Goal: Find specific page/section: Find specific page/section

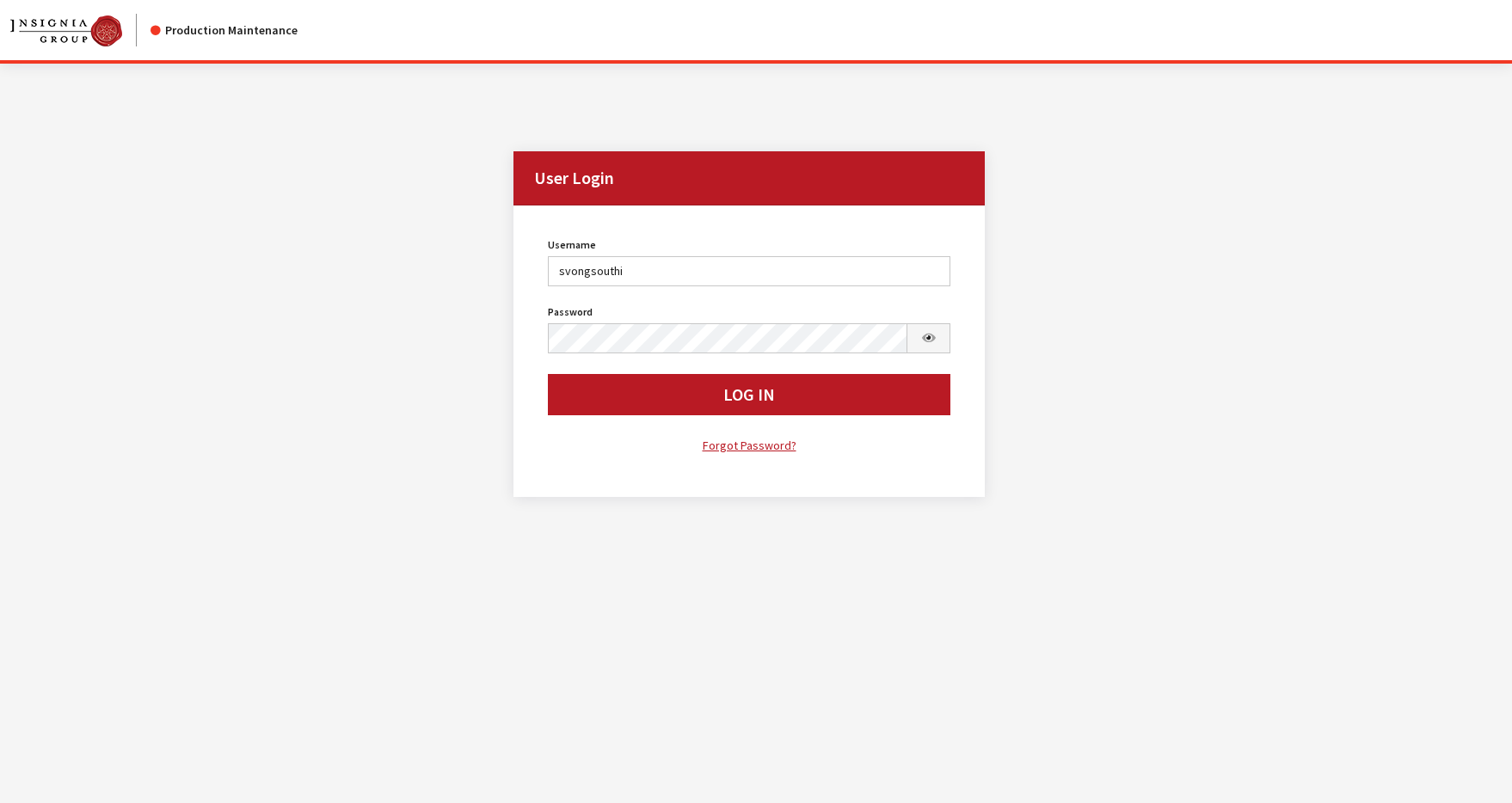
click at [653, 404] on button "Log In" at bounding box center [749, 395] width 403 height 41
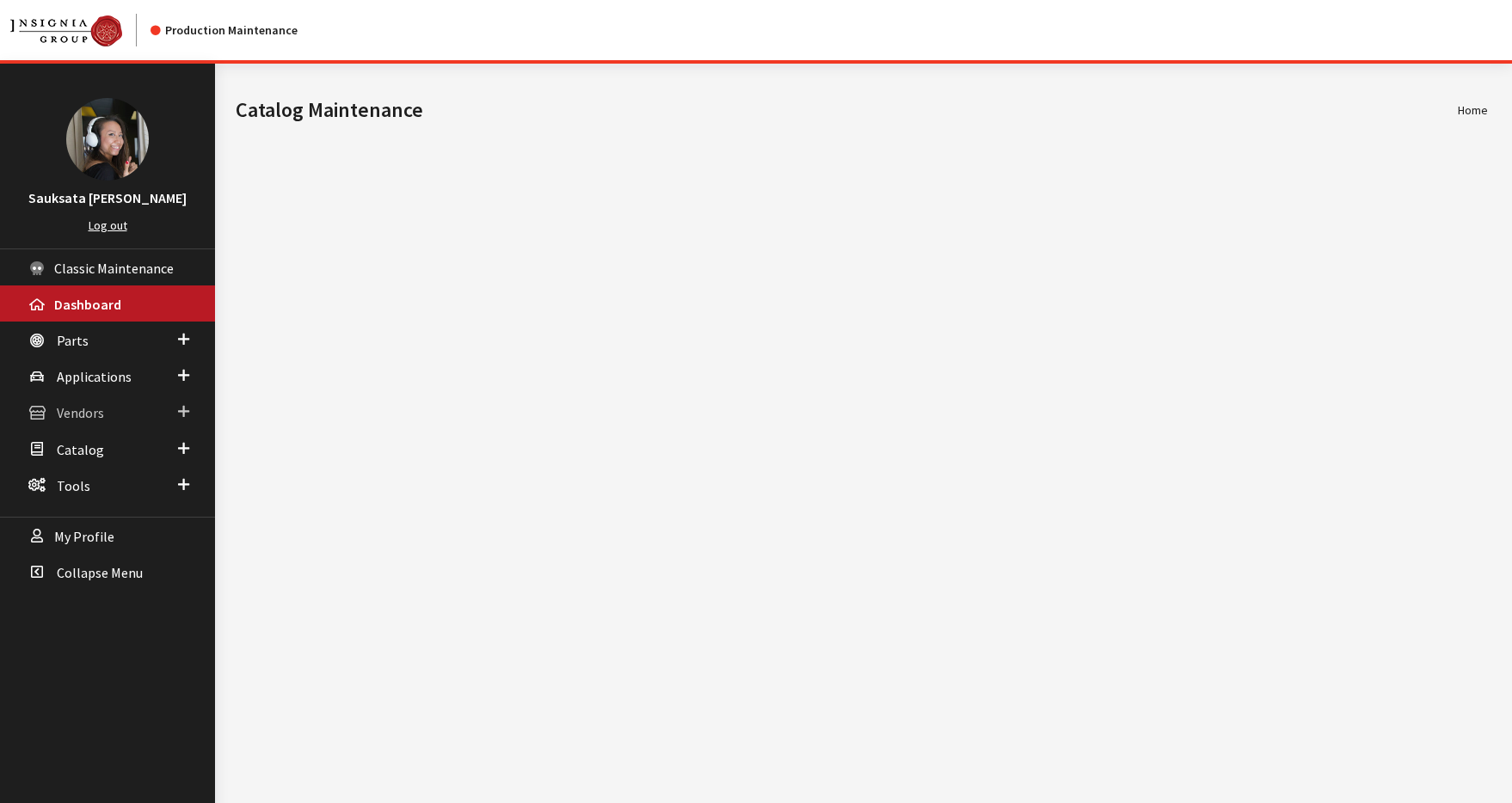
click at [114, 411] on link "Vendors" at bounding box center [107, 412] width 215 height 36
click at [87, 421] on span "Vendors" at bounding box center [80, 414] width 47 height 17
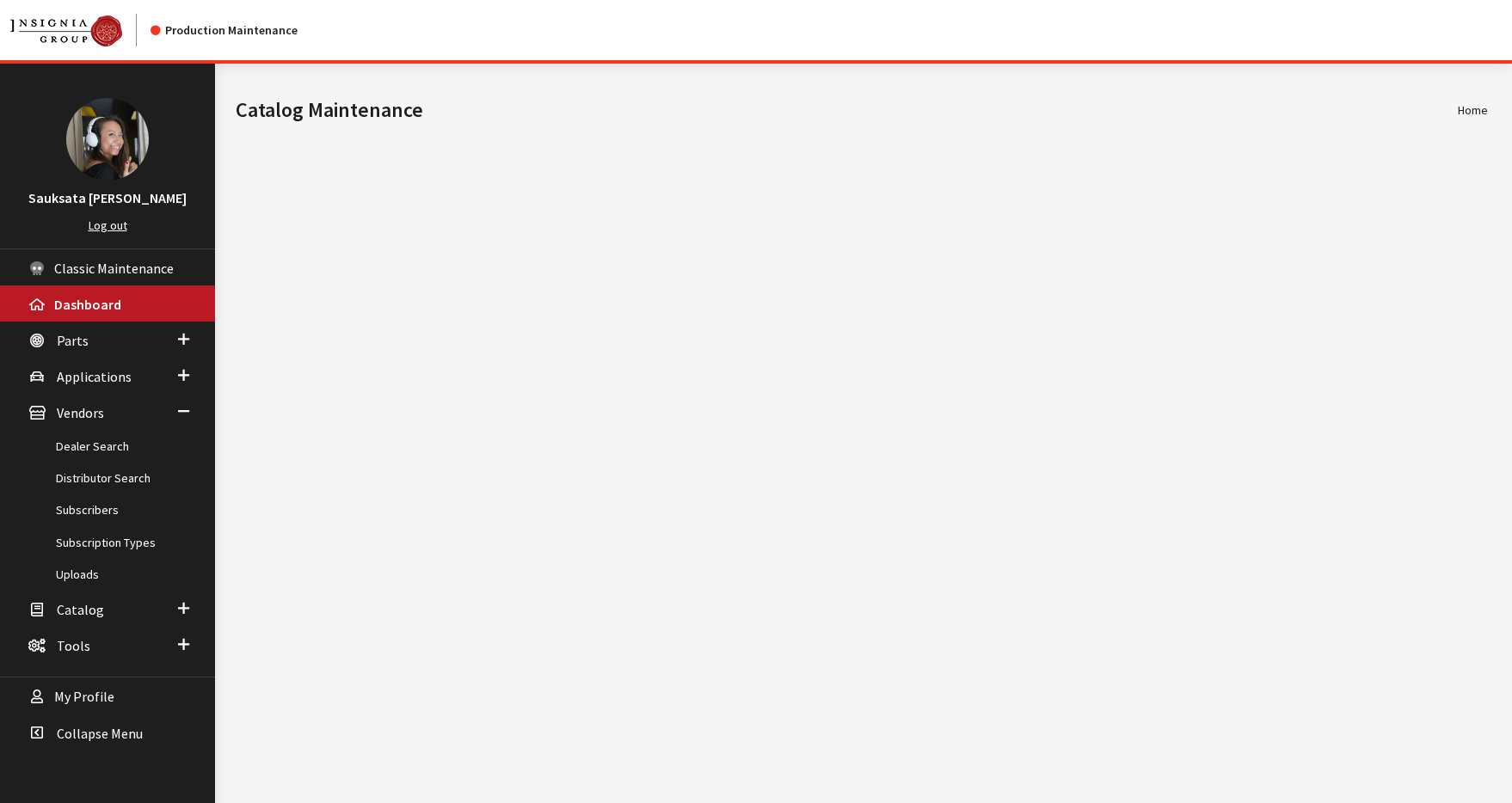
click at [103, 441] on link "Dealer Search" at bounding box center [107, 447] width 215 height 32
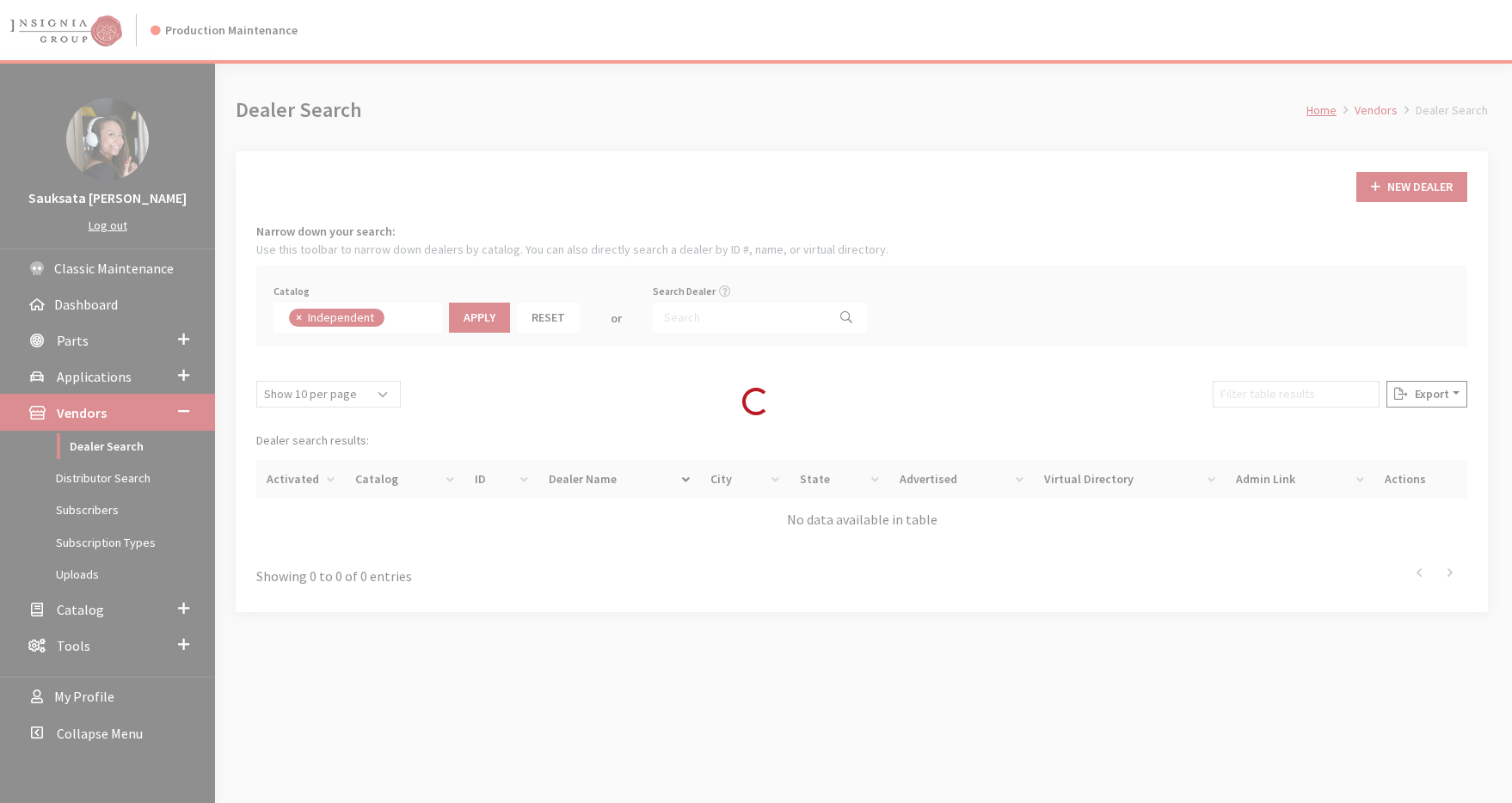
scroll to position [125, 0]
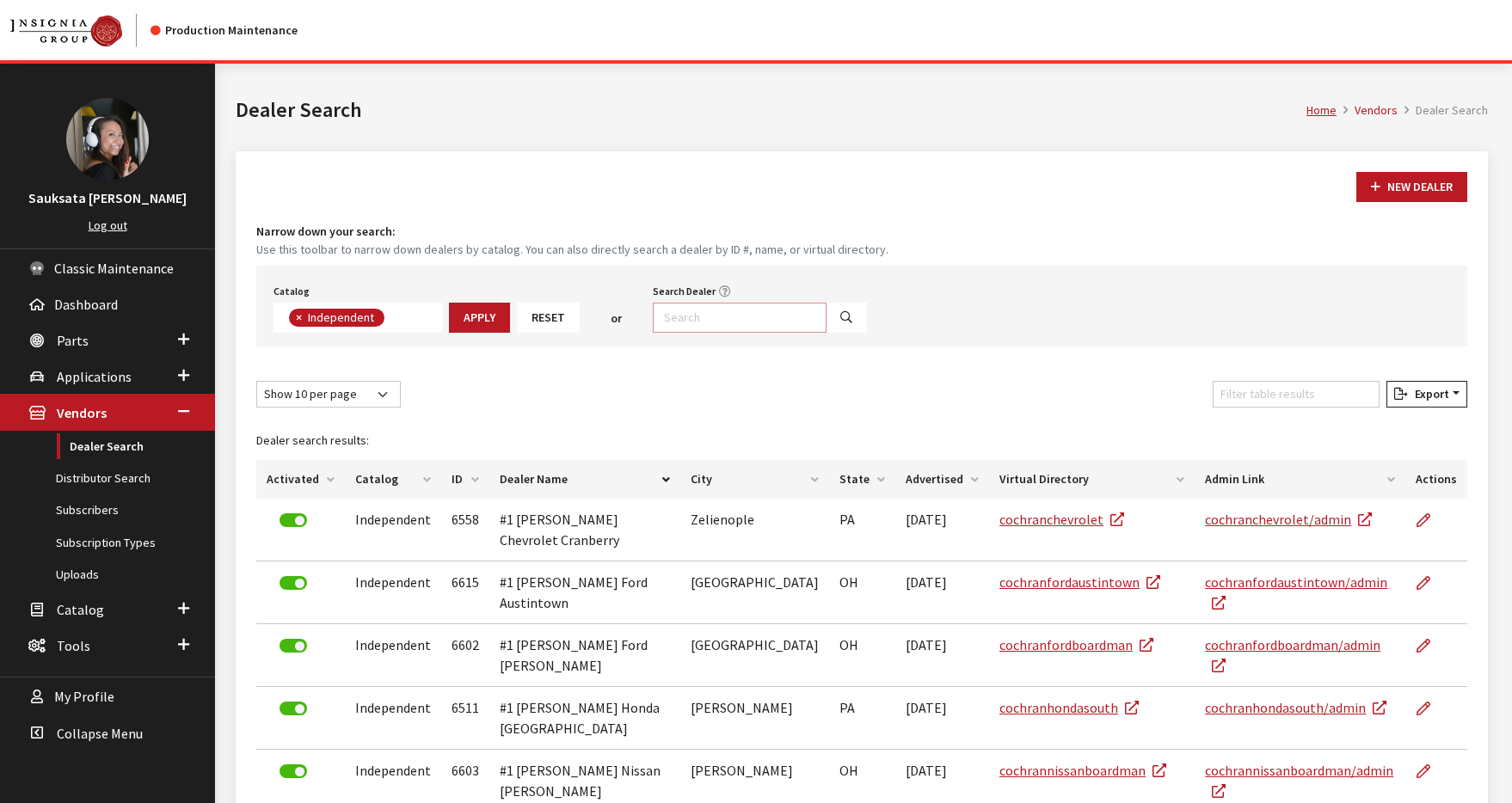
click at [761, 316] on input "Search Dealer" at bounding box center [740, 318] width 173 height 30
type input "kia"
select select
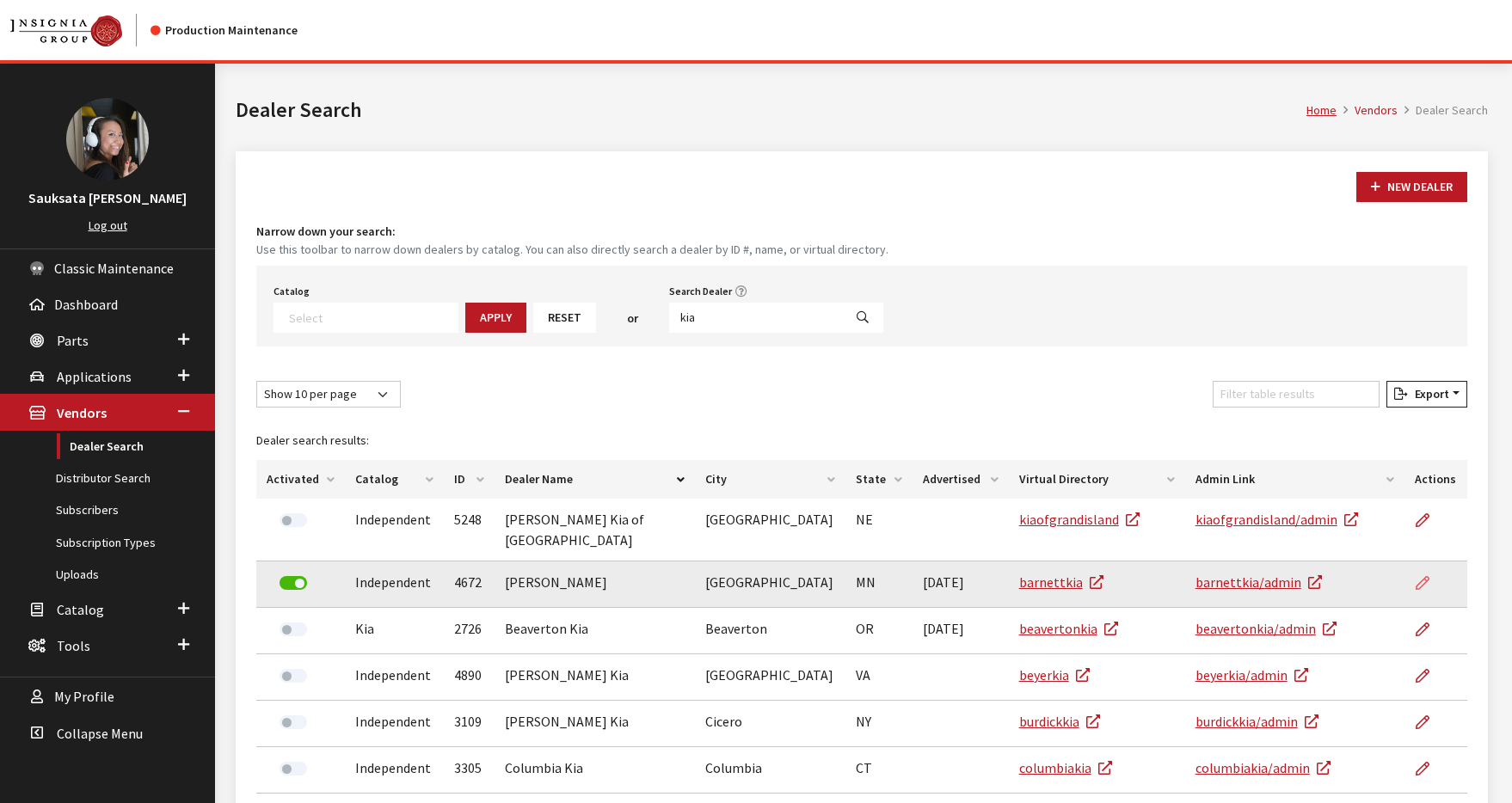
click at [1415, 567] on link at bounding box center [1429, 583] width 29 height 43
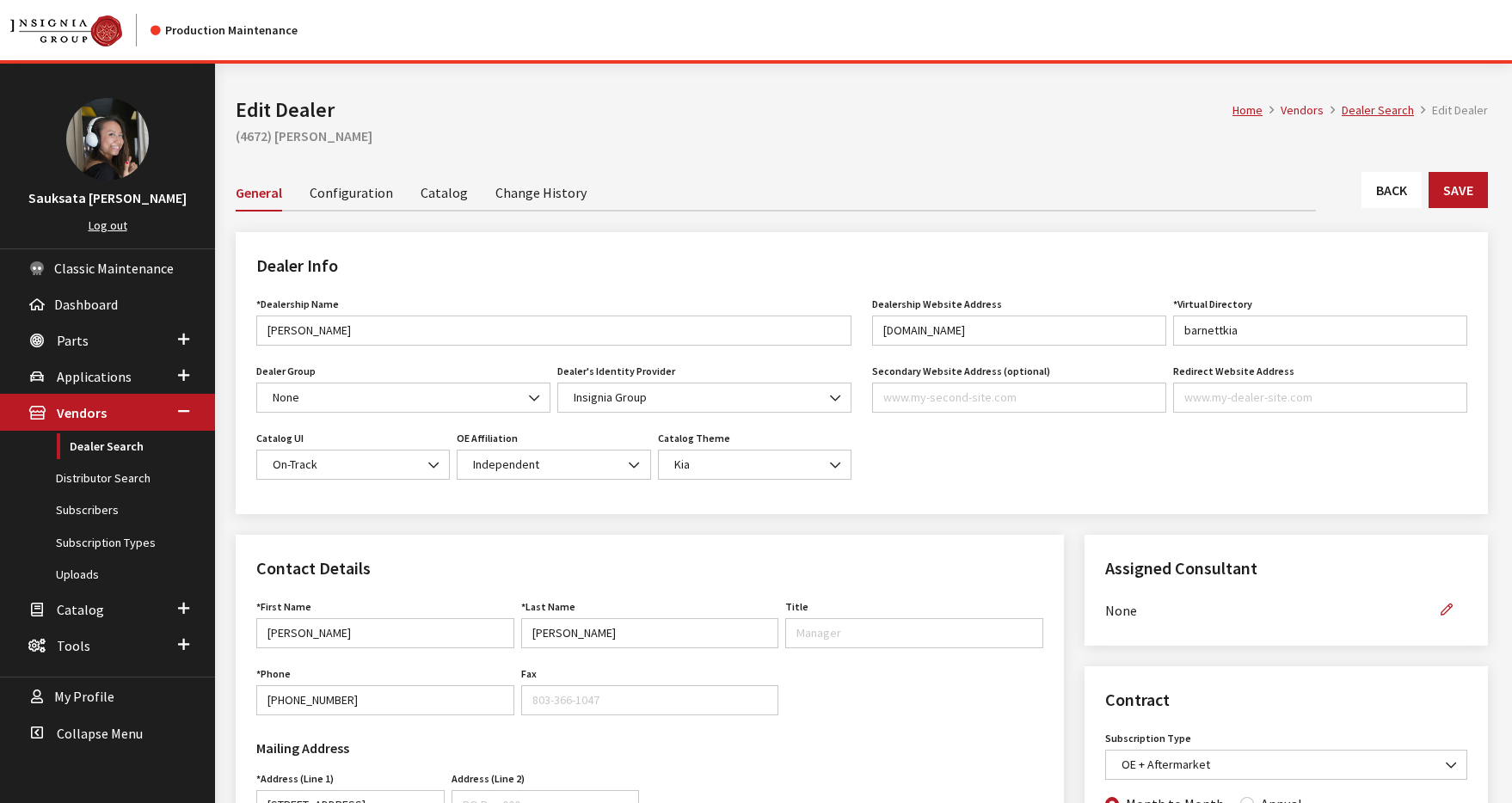
drag, startPoint x: 1401, startPoint y: 550, endPoint x: 1370, endPoint y: 543, distance: 31.8
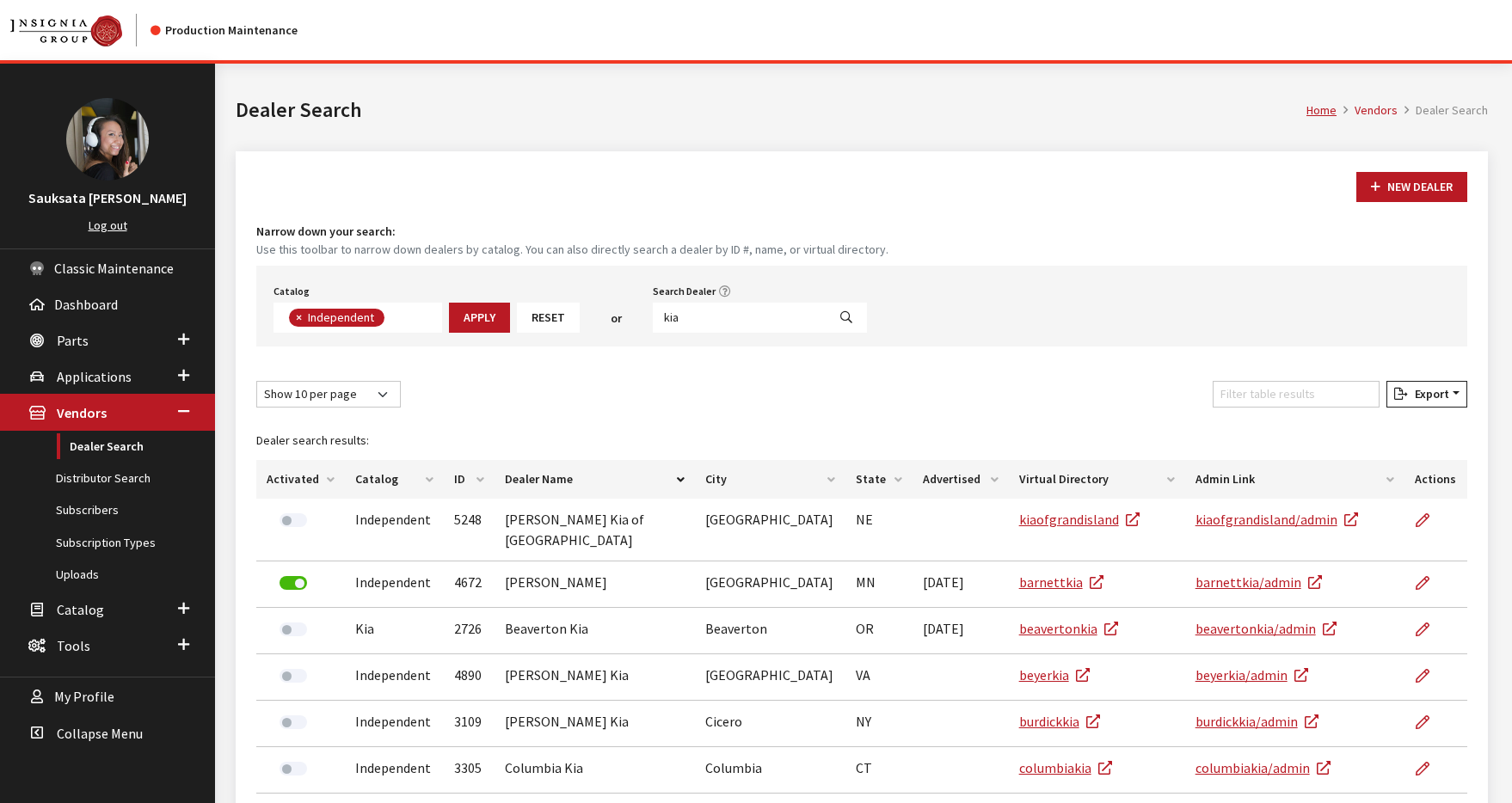
scroll to position [125, 0]
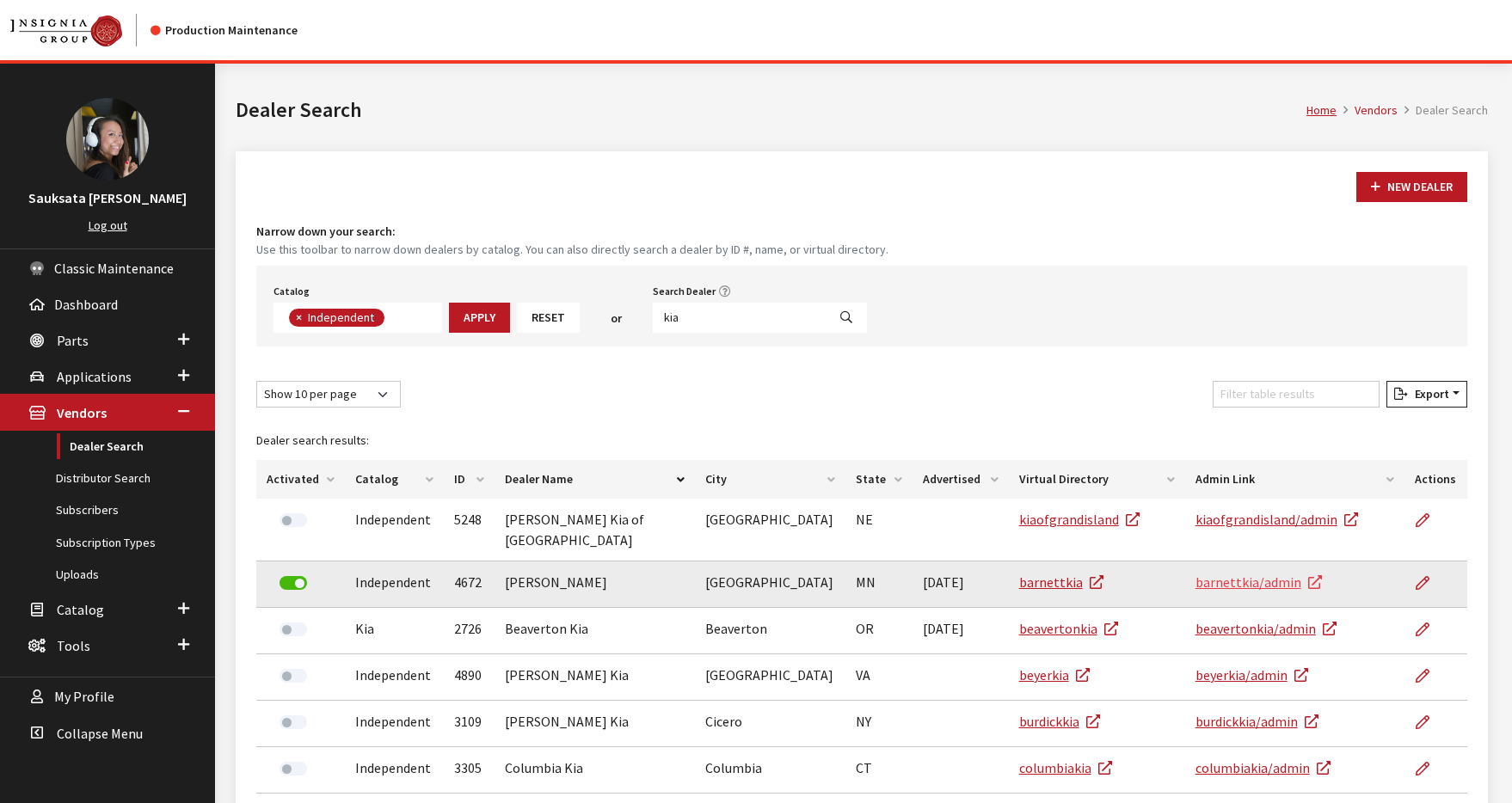
click at [1214, 574] on link "barnettkia/admin" at bounding box center [1258, 582] width 126 height 17
click at [1055, 574] on link "barnettkia" at bounding box center [1060, 582] width 84 height 17
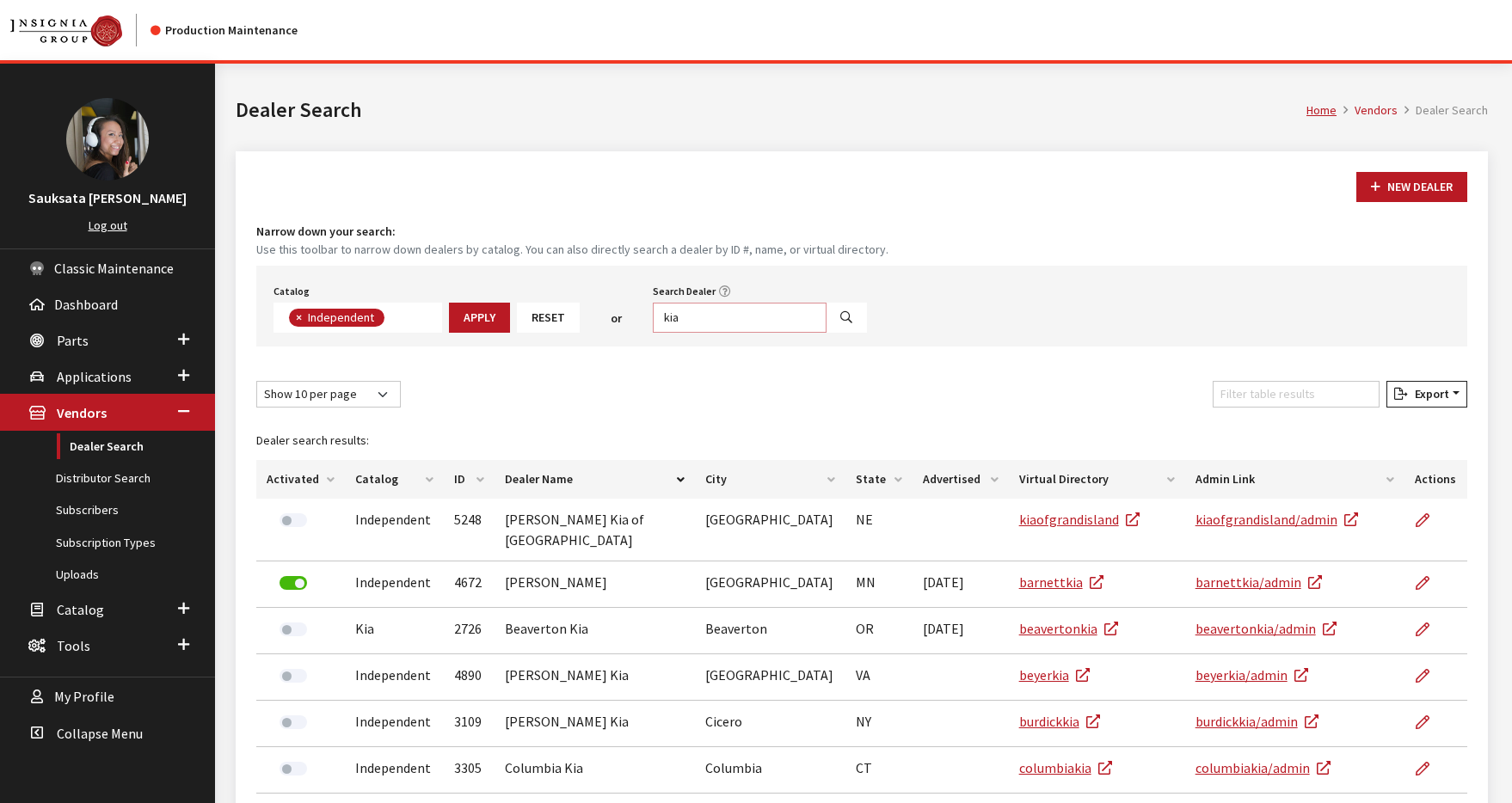
click at [679, 318] on input "kia" at bounding box center [740, 318] width 173 height 30
type input "mazda"
select select
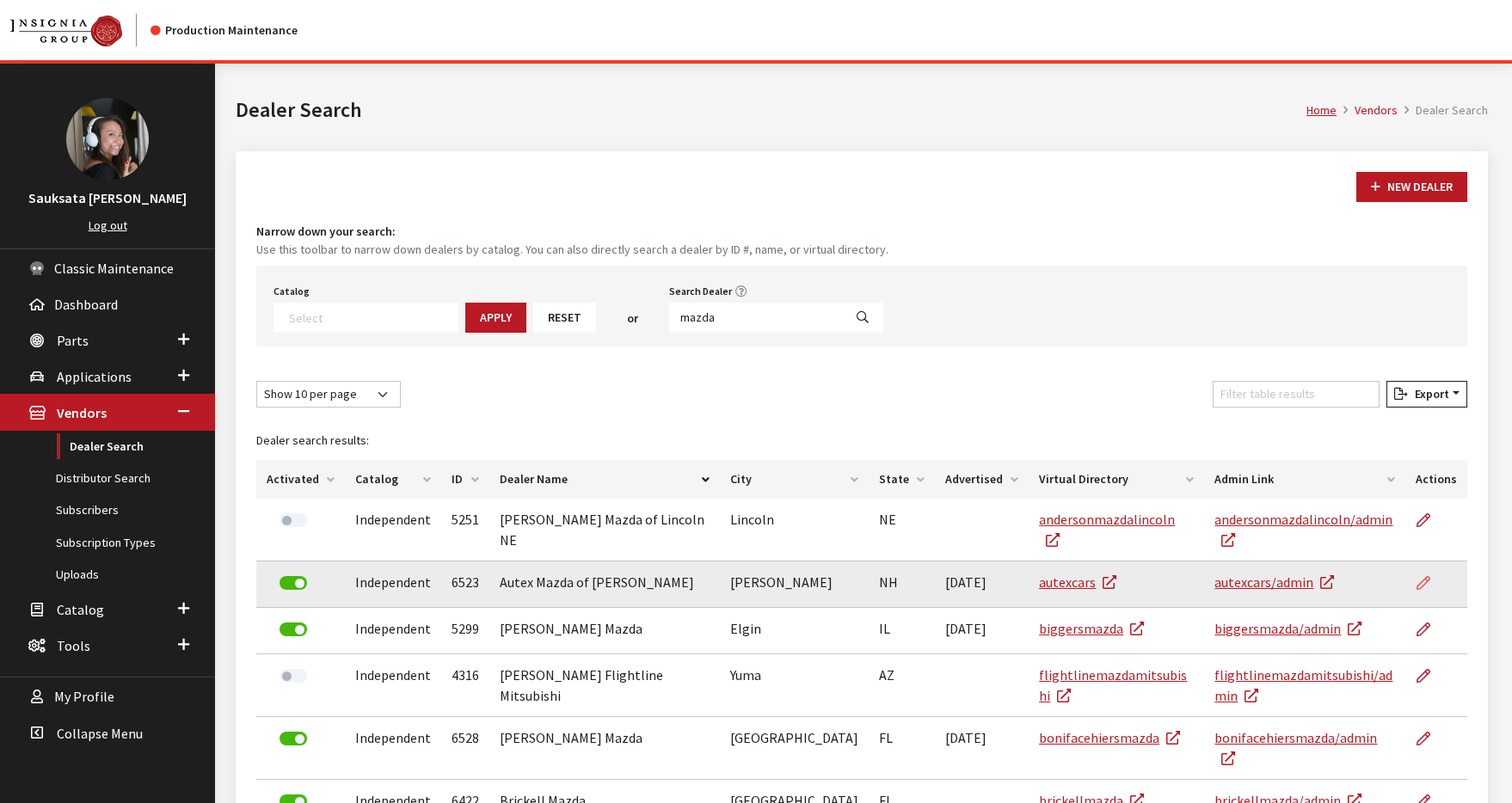
click at [1423, 577] on icon at bounding box center [1423, 583] width 14 height 14
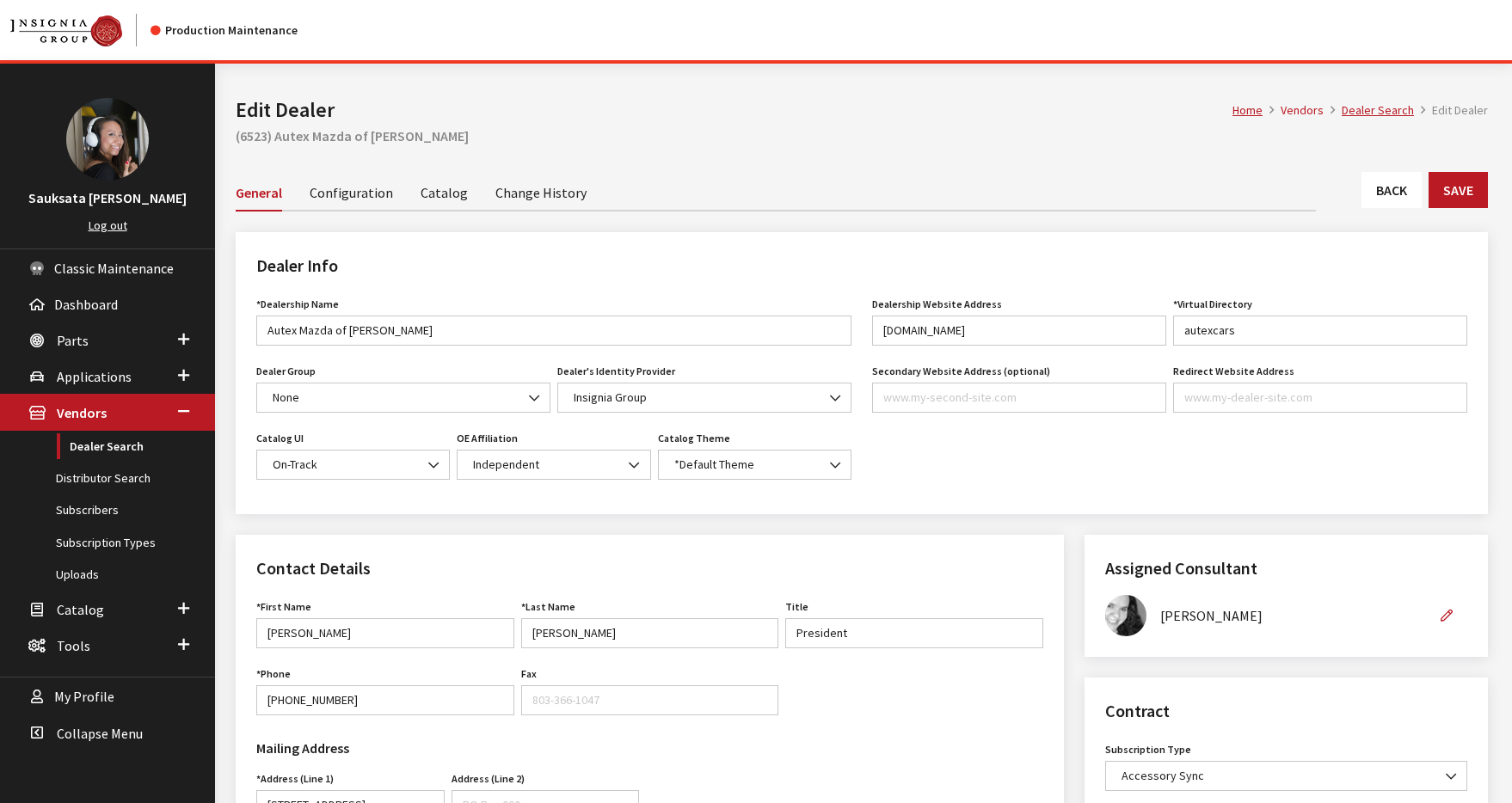
drag, startPoint x: 1404, startPoint y: 531, endPoint x: 1403, endPoint y: 520, distance: 11.0
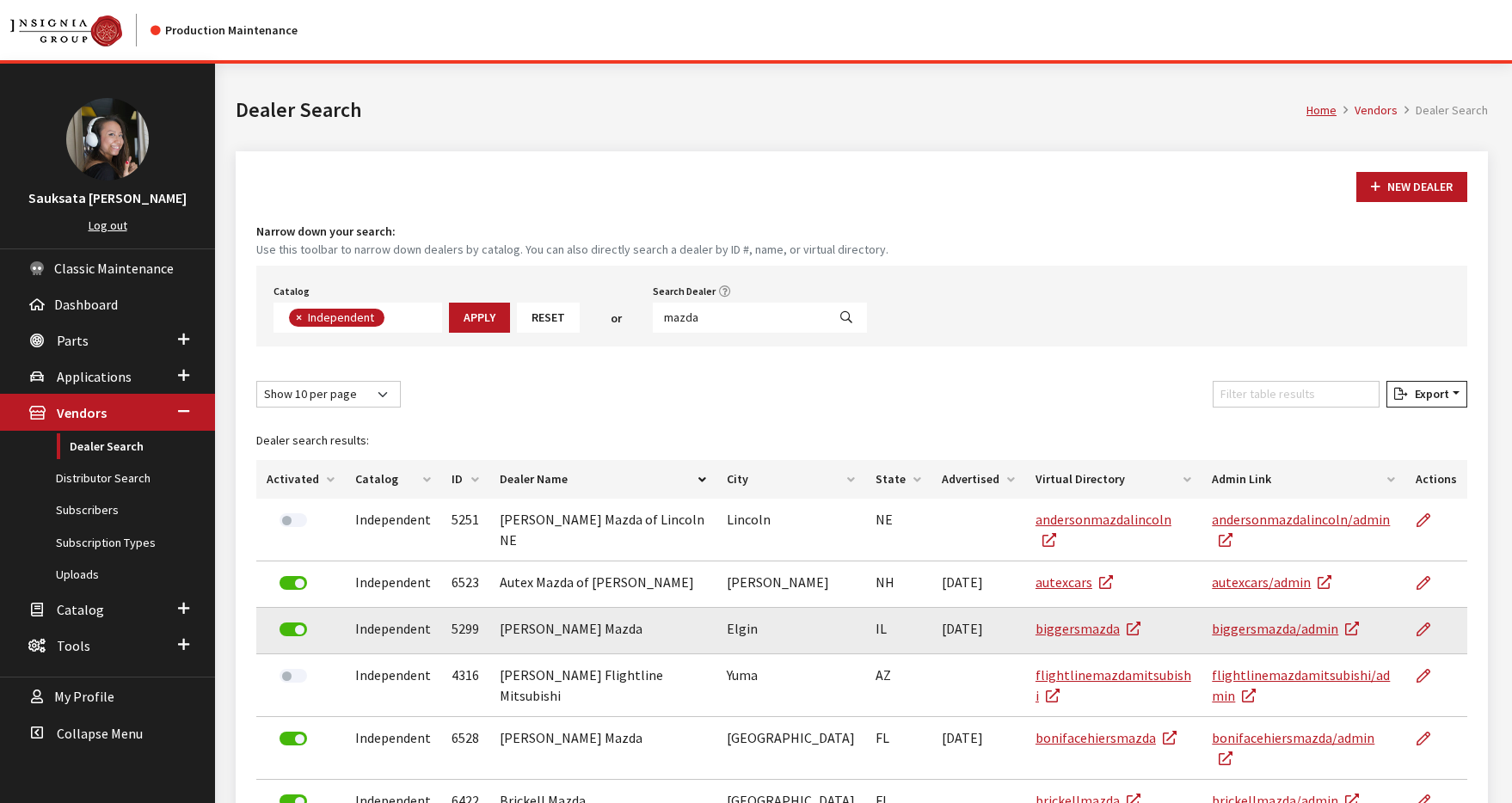
scroll to position [125, 0]
click at [1421, 617] on link at bounding box center [1430, 630] width 29 height 43
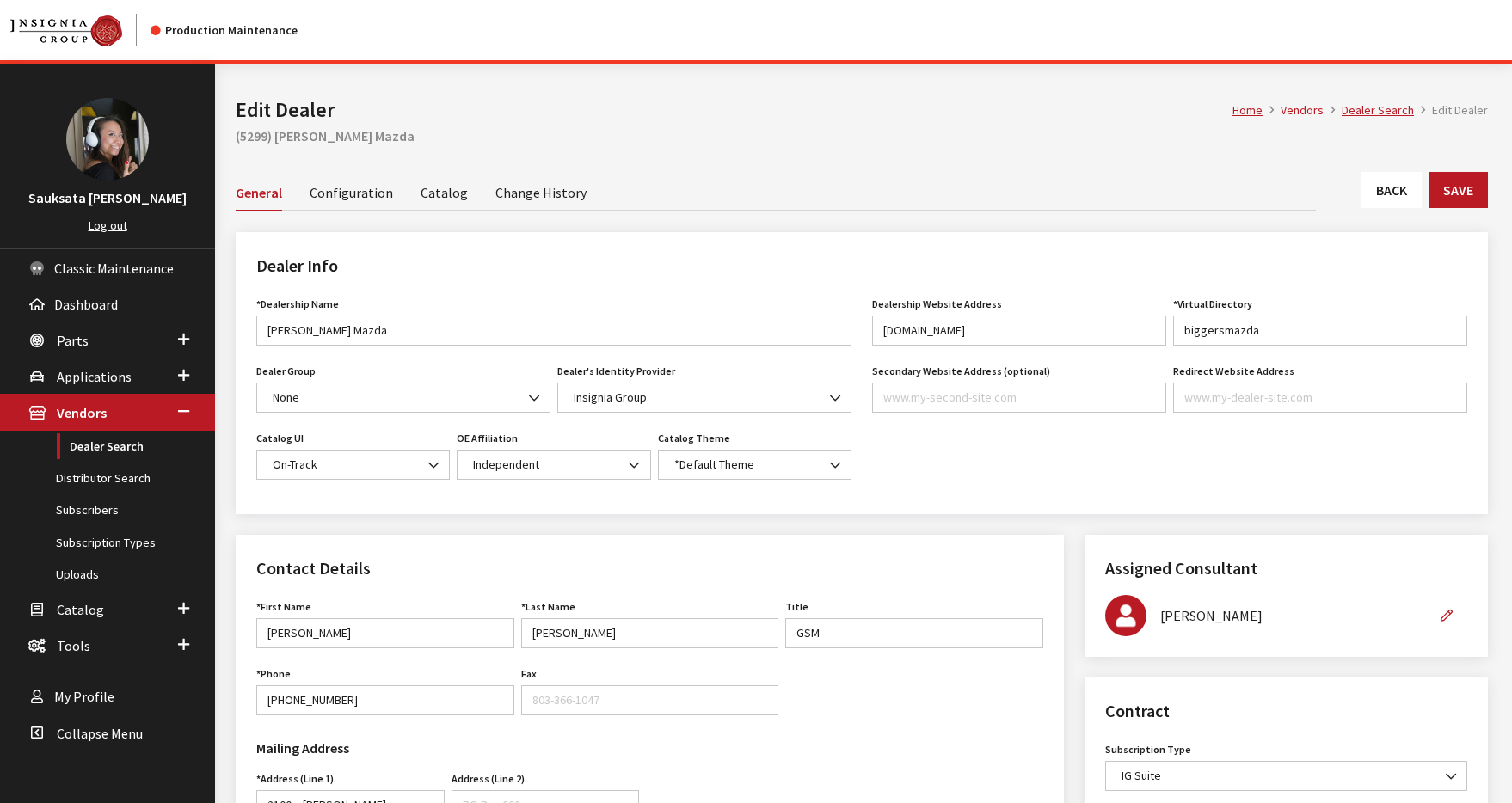
drag, startPoint x: 0, startPoint y: 0, endPoint x: 1421, endPoint y: 617, distance: 1549.2
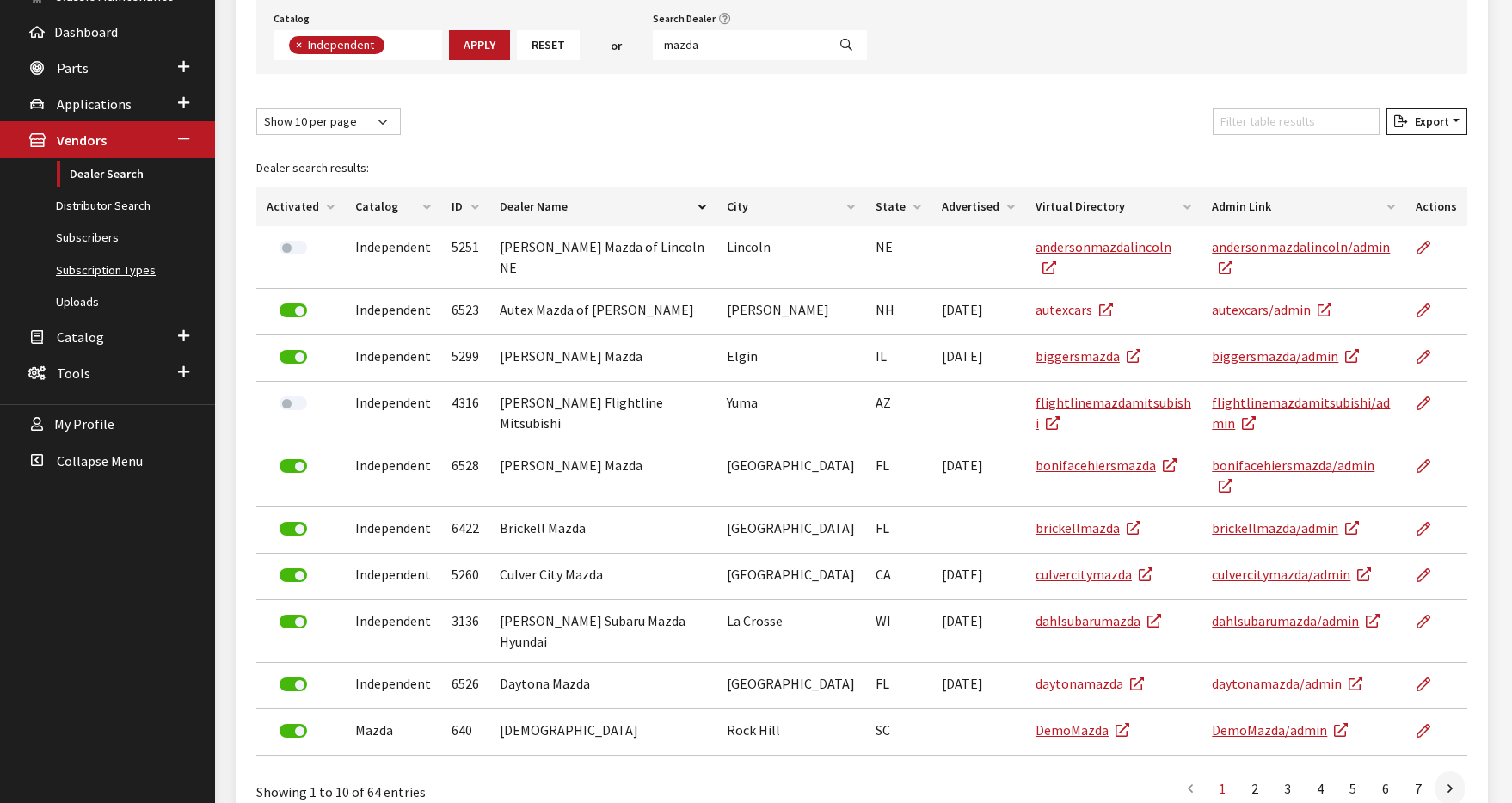
scroll to position [290, 0]
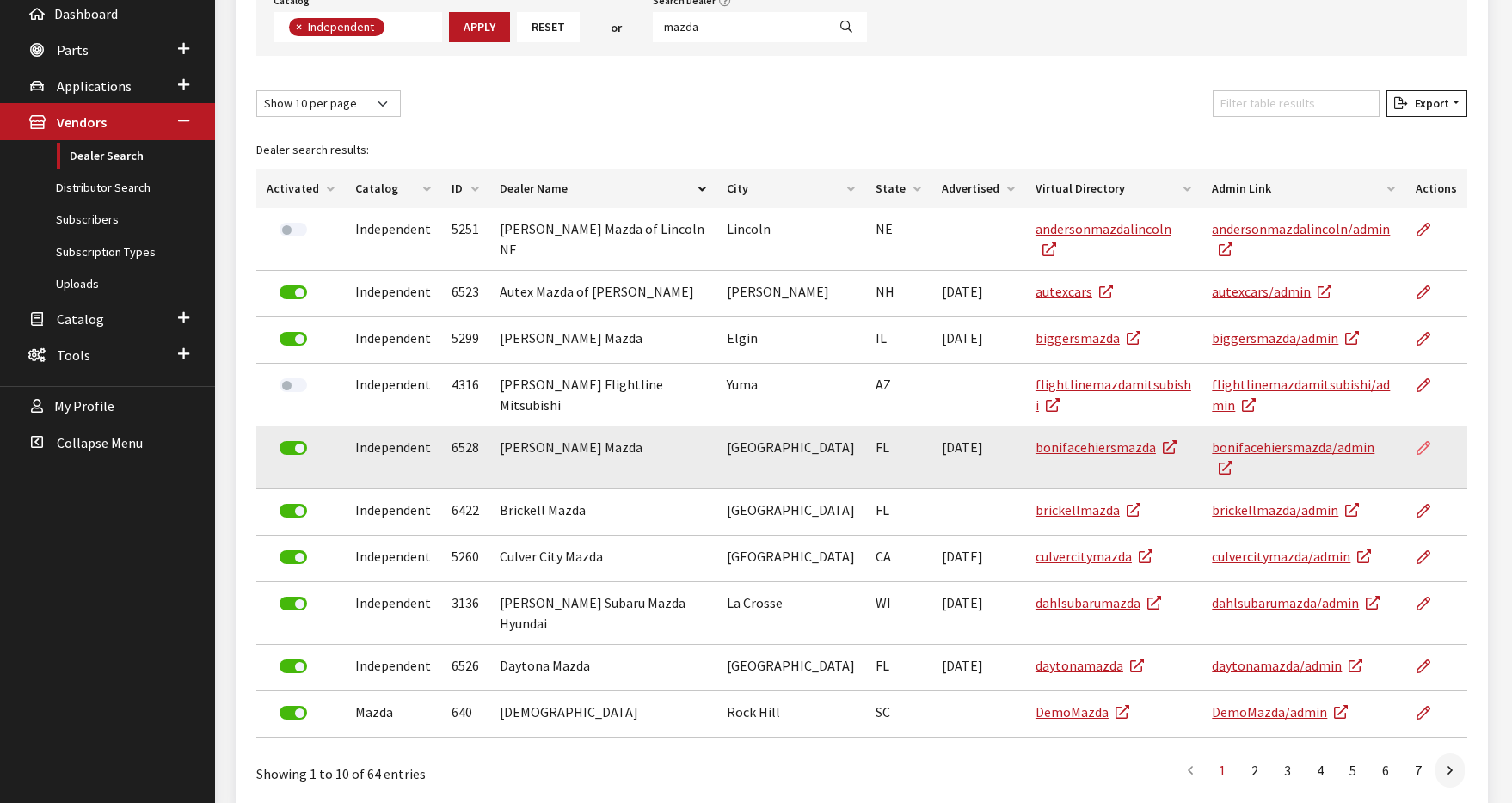
click at [1428, 450] on icon at bounding box center [1423, 449] width 14 height 14
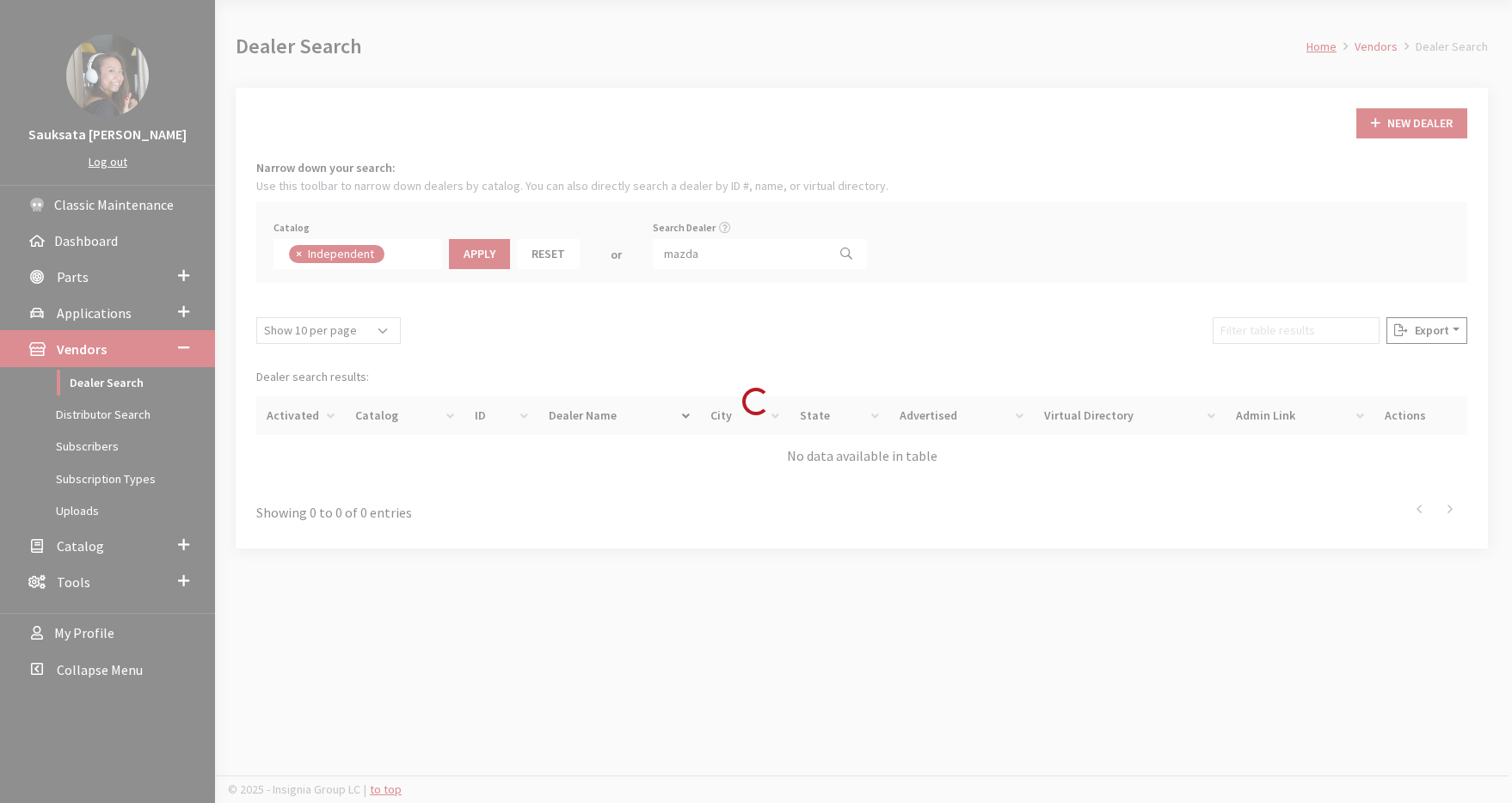
scroll to position [180, 0]
